Goal: Register for event/course

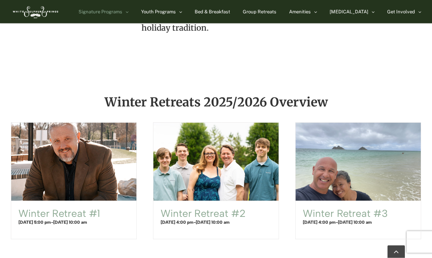
scroll to position [446, 0]
click at [361, 208] on link "Winter Retreat #3" at bounding box center [345, 213] width 85 height 12
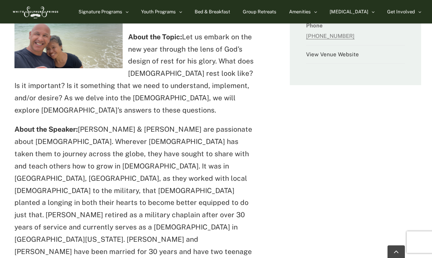
scroll to position [301, 0]
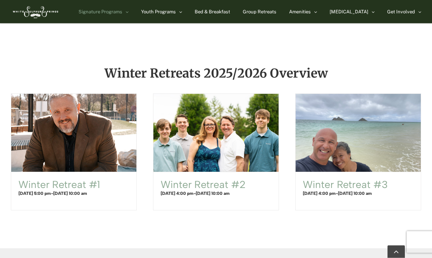
scroll to position [479, 0]
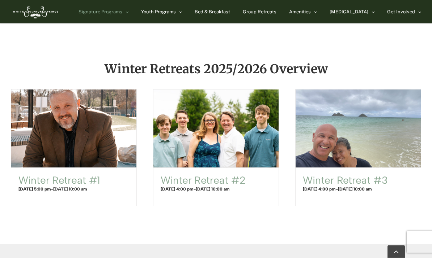
click at [355, 184] on link "Winter Retreat #3" at bounding box center [345, 181] width 85 height 12
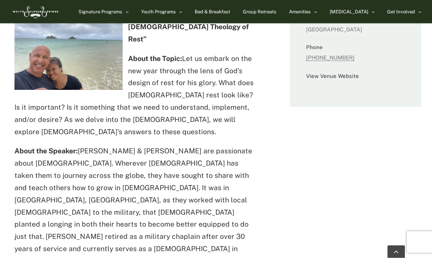
scroll to position [265, 0]
